Goal: Information Seeking & Learning: Learn about a topic

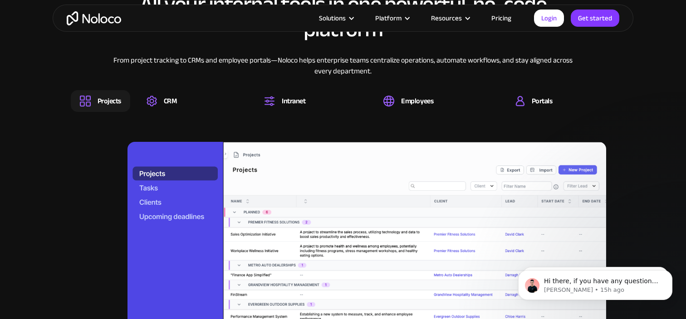
scroll to position [803, 0]
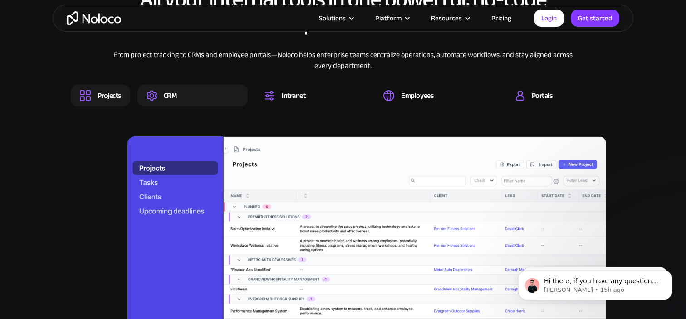
click at [175, 95] on div "CRM" at bounding box center [170, 96] width 13 height 10
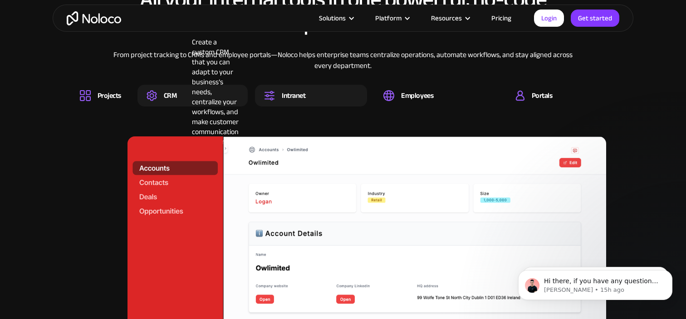
click at [272, 101] on div "Intranet Set up a central space for your team to collaborate, share information…" at bounding box center [311, 96] width 112 height 22
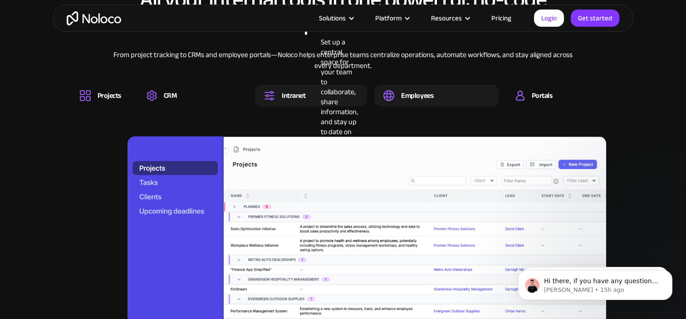
click at [410, 99] on div "Employees" at bounding box center [417, 96] width 32 height 10
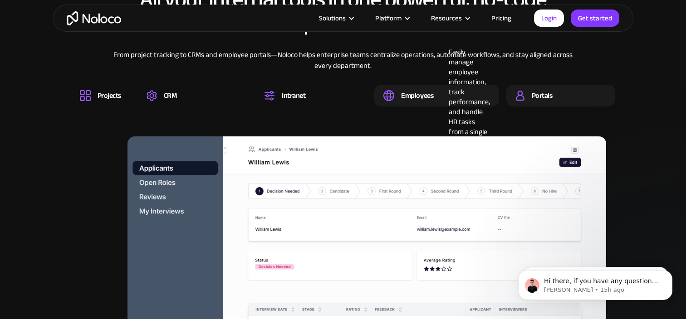
click at [535, 103] on div "Portals Build a secure, fully-branded, and personalized client portal that lets…" at bounding box center [560, 96] width 109 height 22
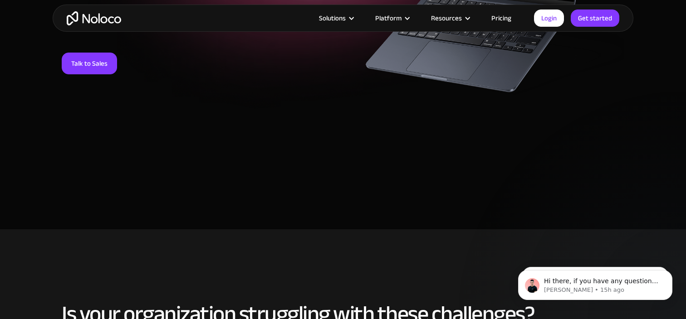
scroll to position [0, 0]
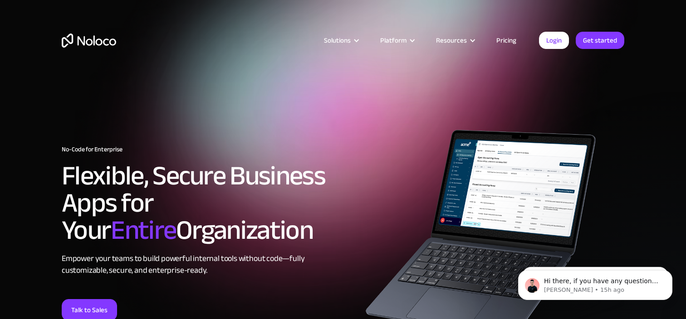
click at [85, 42] on img "home" at bounding box center [89, 41] width 54 height 14
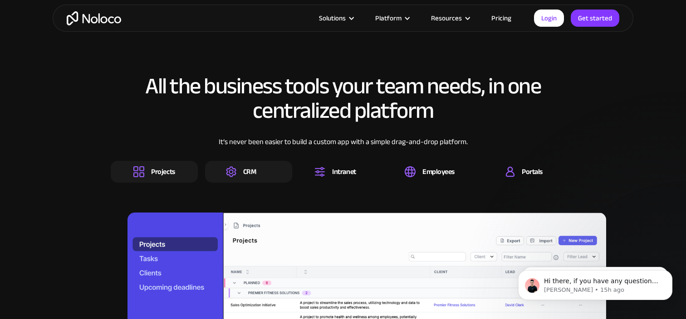
click at [236, 172] on div "CRM" at bounding box center [241, 171] width 30 height 11
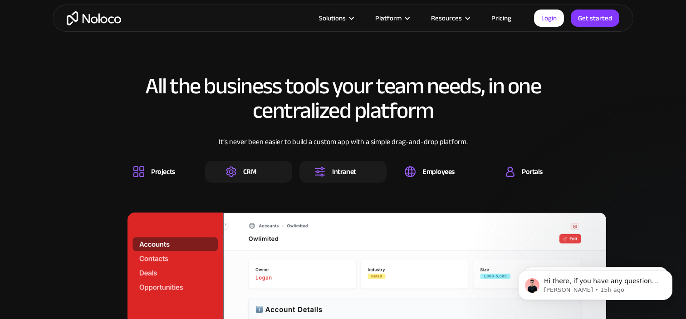
click at [328, 172] on div "Intranet" at bounding box center [334, 171] width 41 height 11
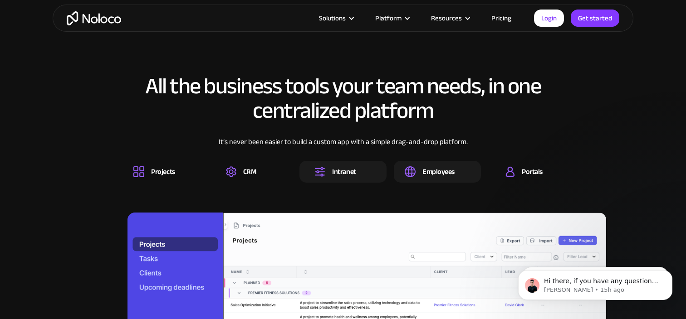
click at [433, 173] on div "Employees" at bounding box center [438, 172] width 32 height 10
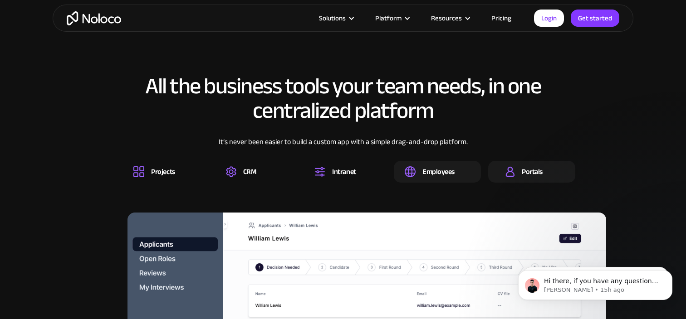
click at [520, 176] on div "Portals" at bounding box center [523, 171] width 37 height 11
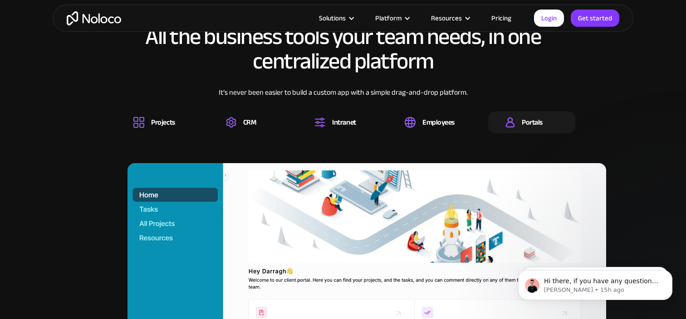
scroll to position [801, 0]
